Goal: Task Accomplishment & Management: Use online tool/utility

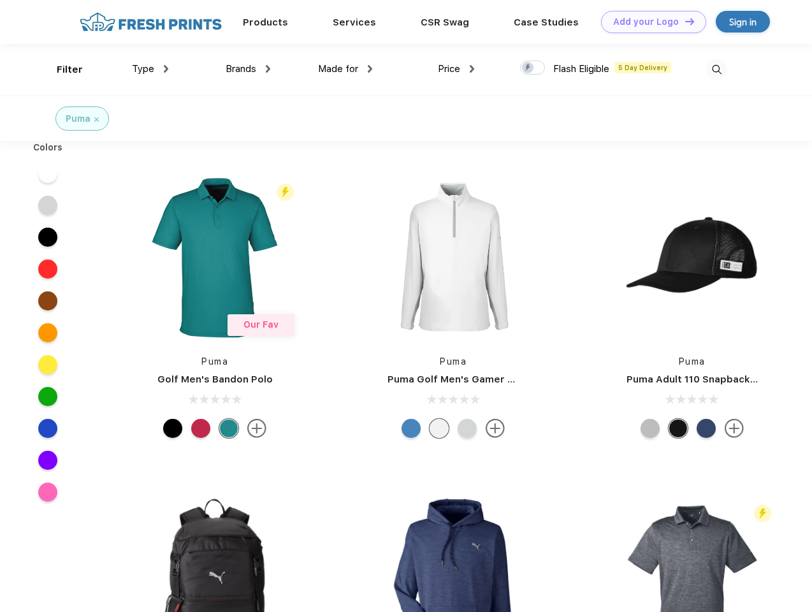
click at [649, 22] on link "Add your Logo Design Tool" at bounding box center [653, 22] width 105 height 22
click at [0, 0] on div "Design Tool" at bounding box center [0, 0] width 0 height 0
click at [684, 21] on link "Add your Logo Design Tool" at bounding box center [653, 22] width 105 height 22
click at [61, 69] on div "Filter" at bounding box center [70, 69] width 26 height 15
click at [150, 69] on span "Type" at bounding box center [143, 68] width 22 height 11
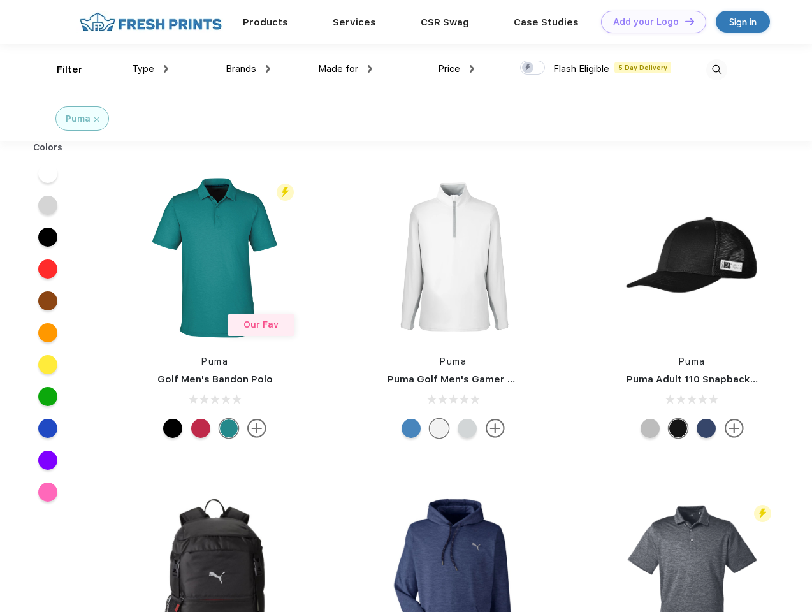
click at [248, 69] on span "Brands" at bounding box center [241, 68] width 31 height 11
click at [345, 69] on span "Made for" at bounding box center [338, 68] width 40 height 11
click at [456, 69] on span "Price" at bounding box center [449, 68] width 22 height 11
click at [533, 68] on div at bounding box center [532, 68] width 25 height 14
click at [528, 68] on input "checkbox" at bounding box center [524, 64] width 8 height 8
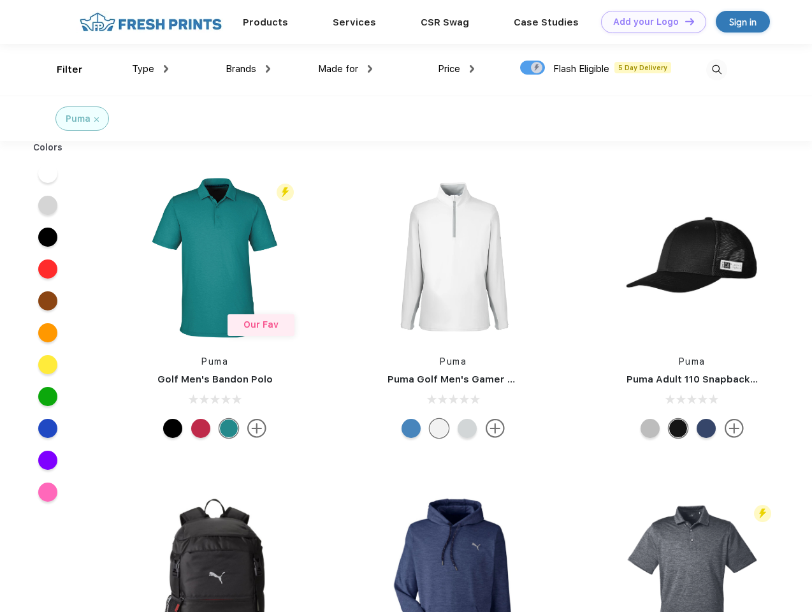
click at [716, 69] on img at bounding box center [716, 69] width 21 height 21
